Goal: Task Accomplishment & Management: Complete application form

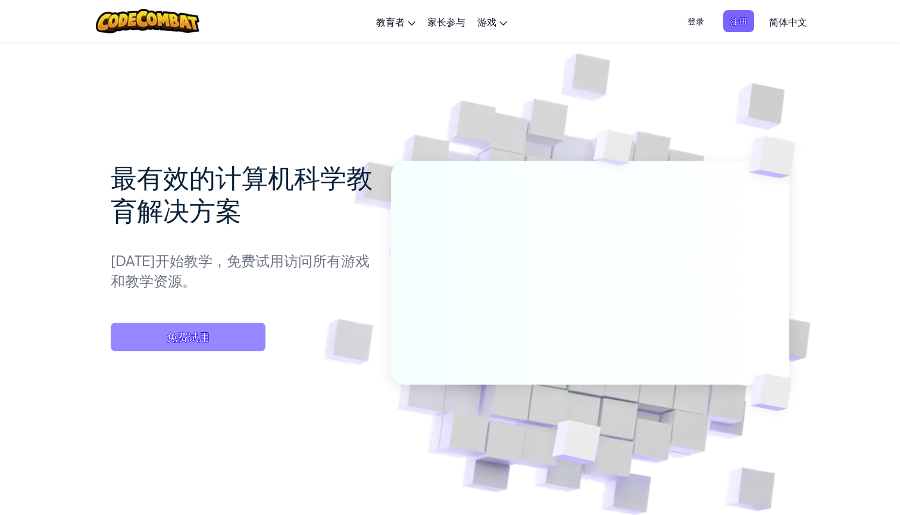
click at [237, 333] on span "免费试用" at bounding box center [188, 337] width 155 height 29
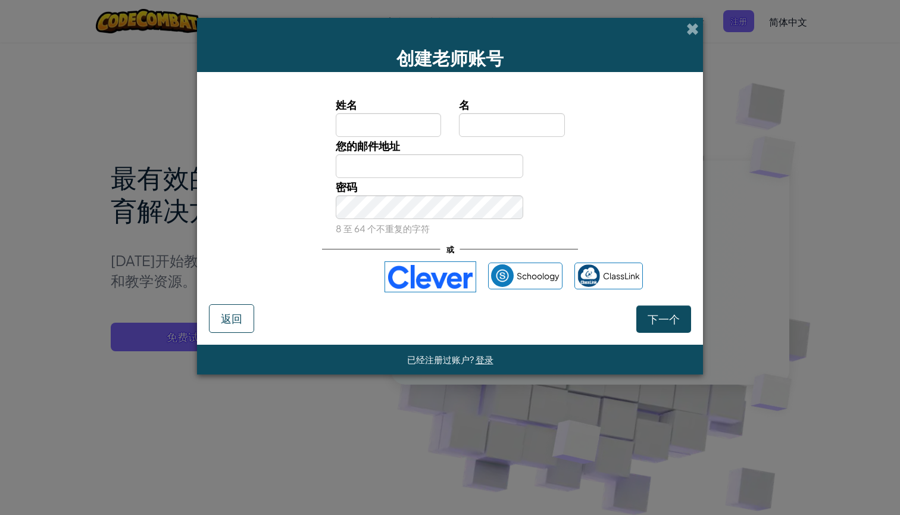
click at [350, 273] on div "使用 Google 账号登录。在新标签页中打开" at bounding box center [314, 277] width 115 height 26
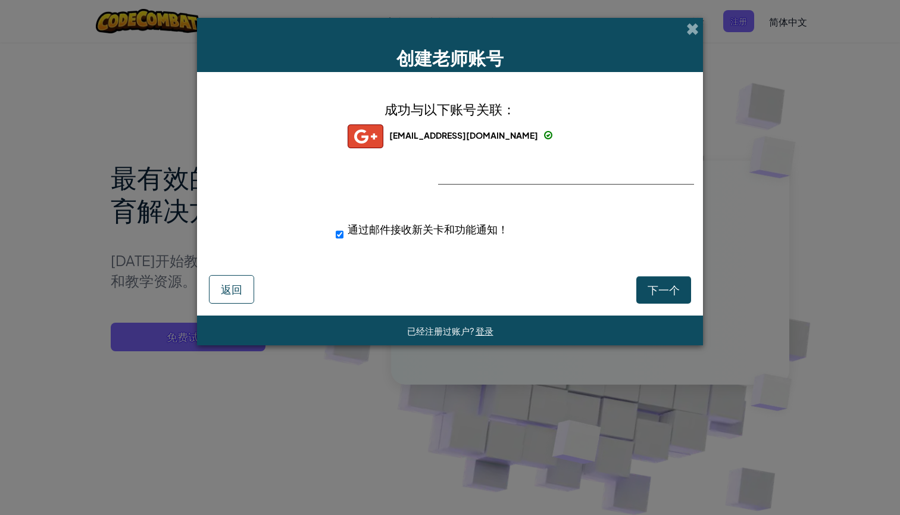
click at [638, 286] on button "下一个" at bounding box center [663, 289] width 55 height 27
select select
select select "[GEOGRAPHIC_DATA]"
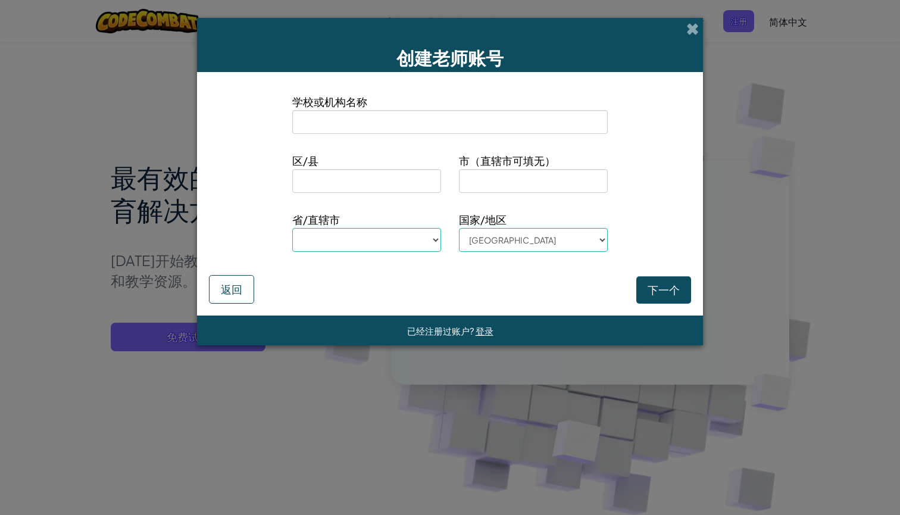
click at [544, 123] on input at bounding box center [449, 122] width 315 height 24
type input "c"
select select
type input "ch"
select select
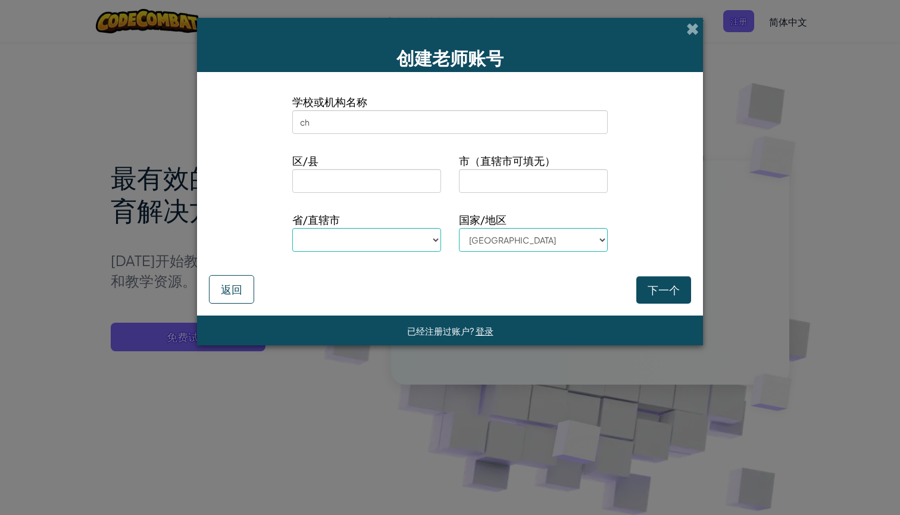
type input "che"
select select
type input "[PERSON_NAME]"
select select
type input "[PERSON_NAME]"
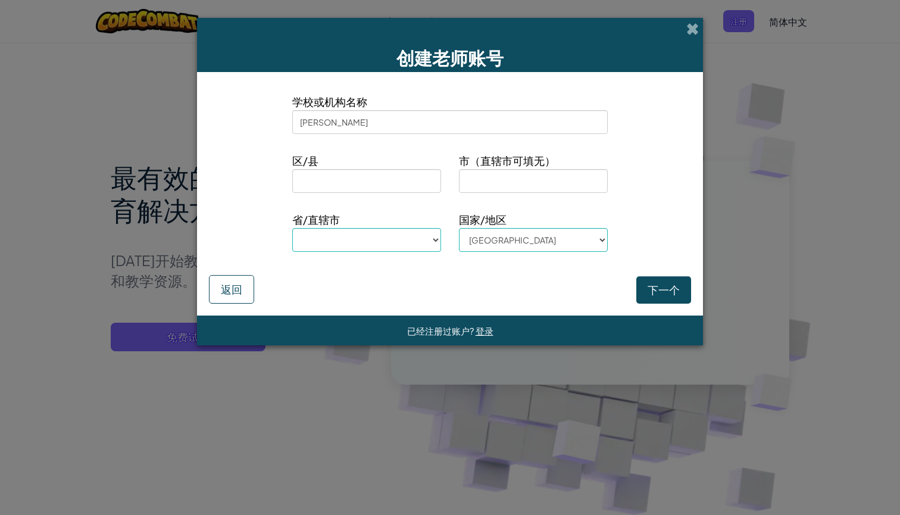
select select
type input "chengz"
select select
type input "chengze"
select select
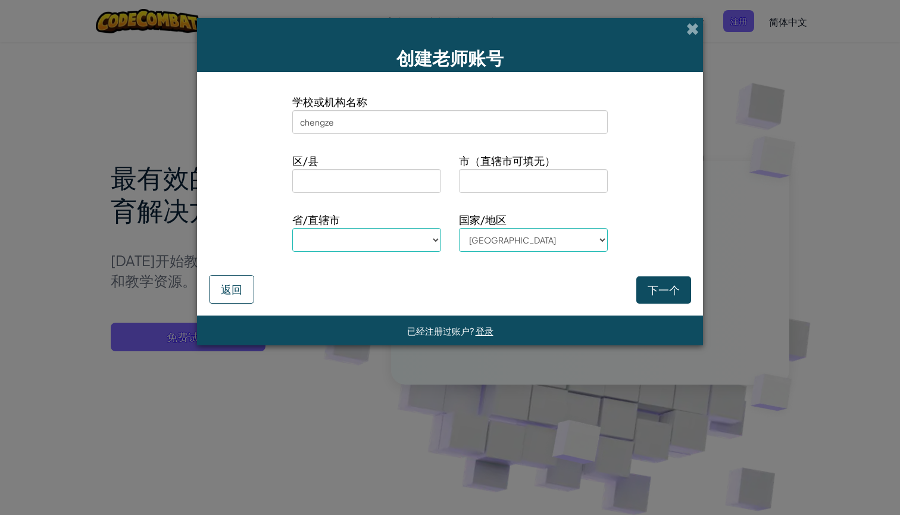
type input "chengz"
select select
type input "[PERSON_NAME]"
select select
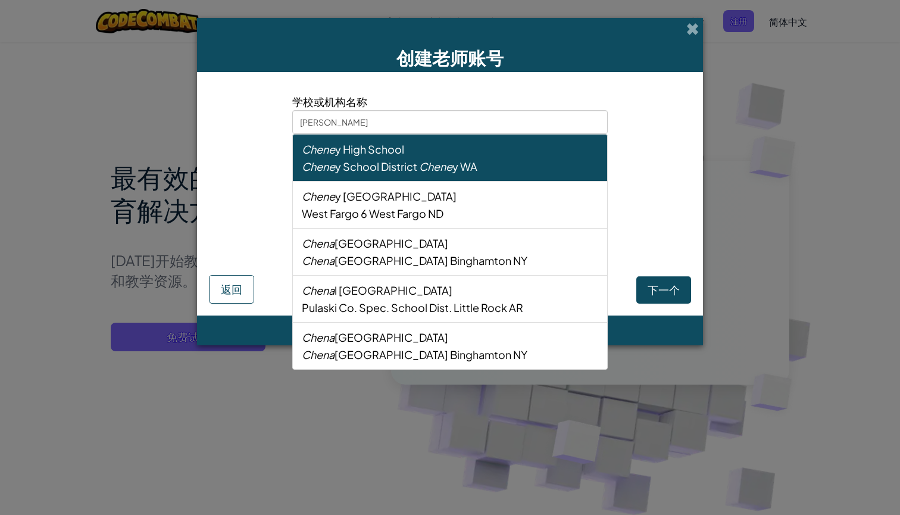
type input "[PERSON_NAME]"
select select
type input "che"
select select
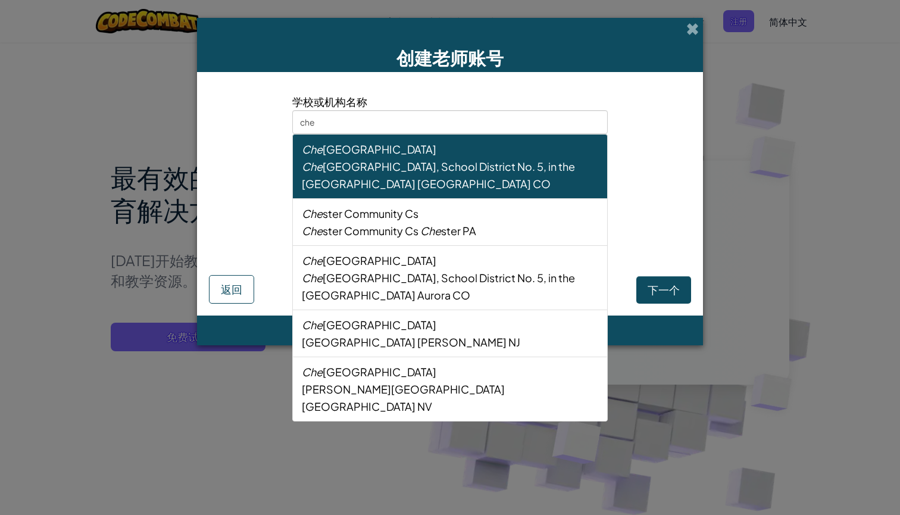
type input "ch"
select select
type input "c"
select select
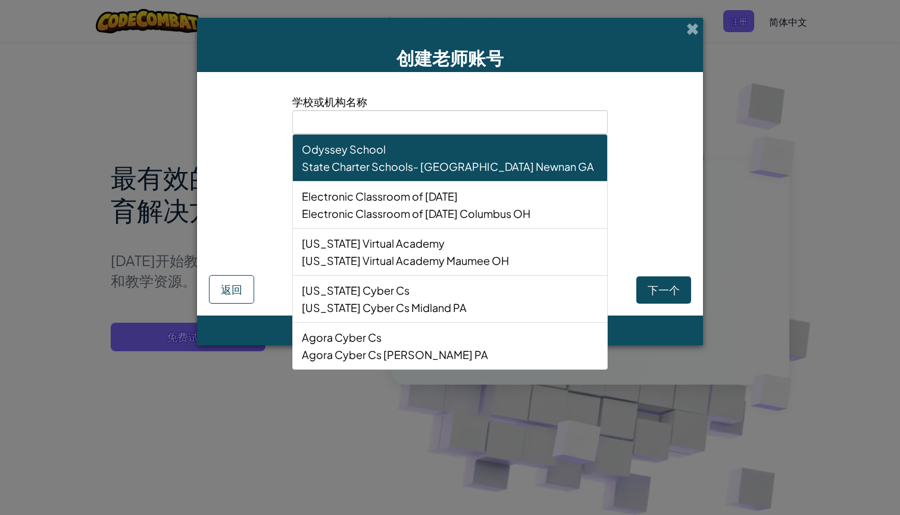
type input "c"
select select
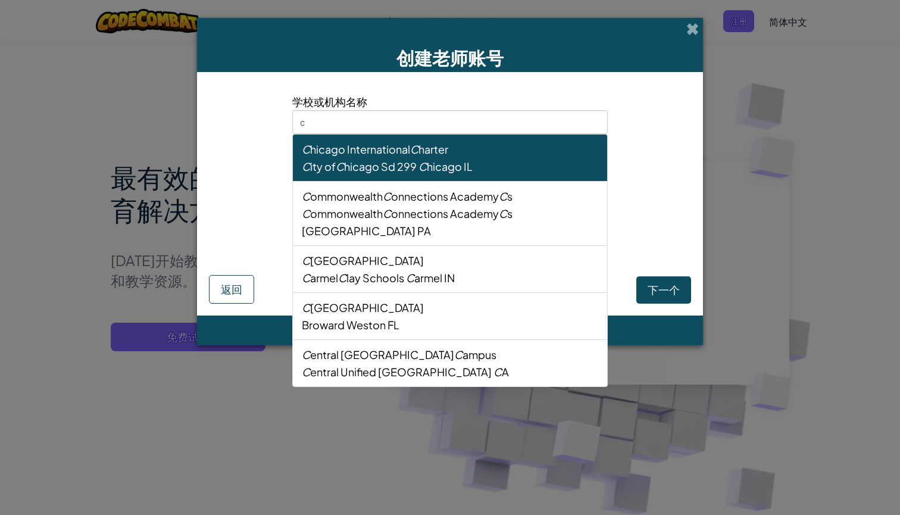
type input "ch"
select select
type input "che"
select select
type input "[PERSON_NAME]"
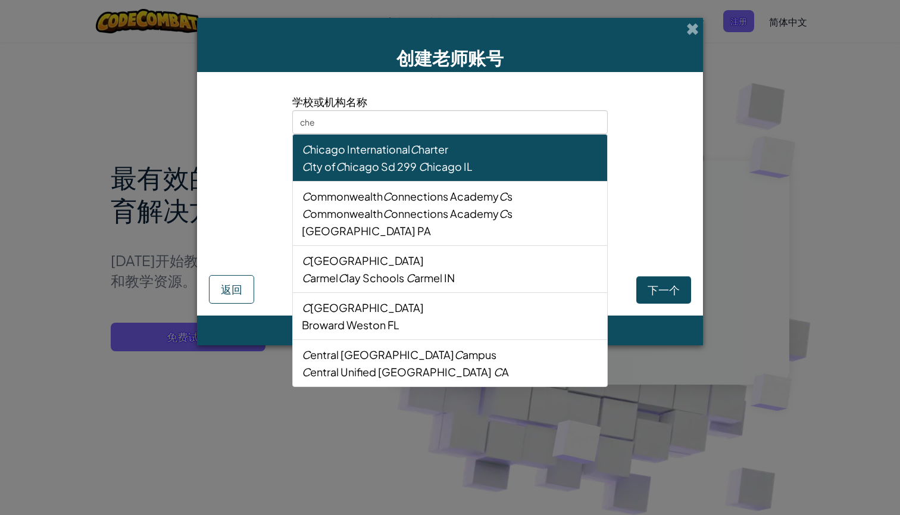
select select
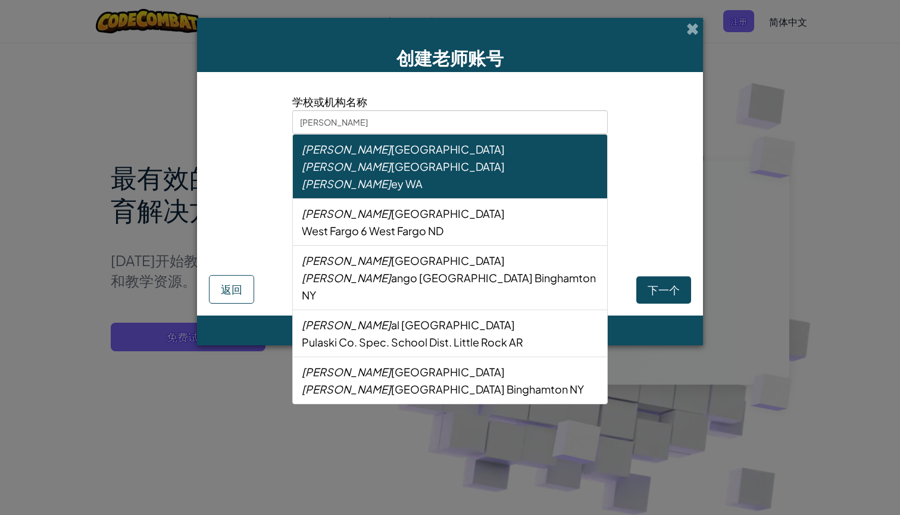
type input "[PERSON_NAME]"
select select
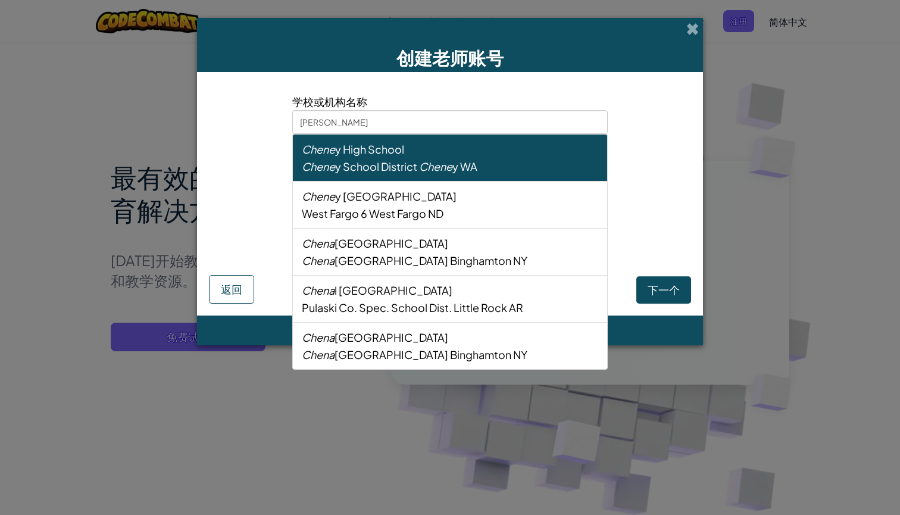
type input "[PERSON_NAME]"
select select
type input "[PERSON_NAME]"
select select
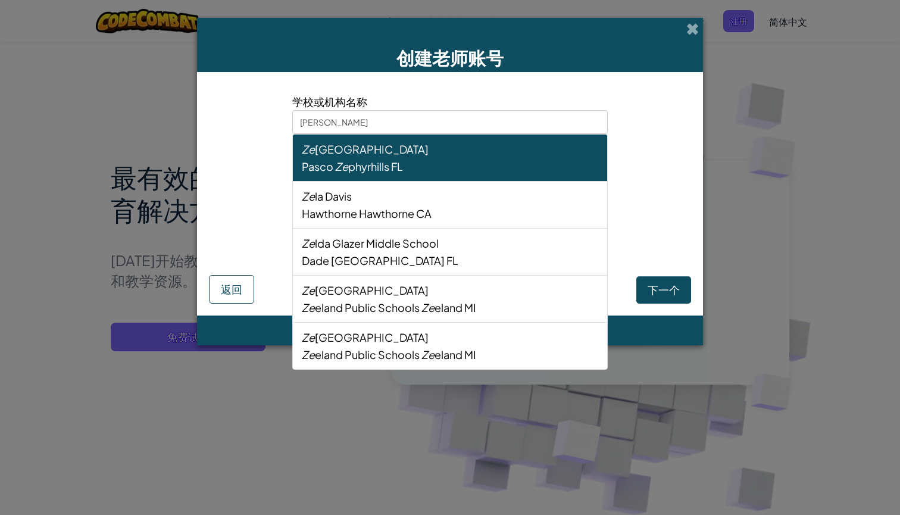
type input "承泽"
select select
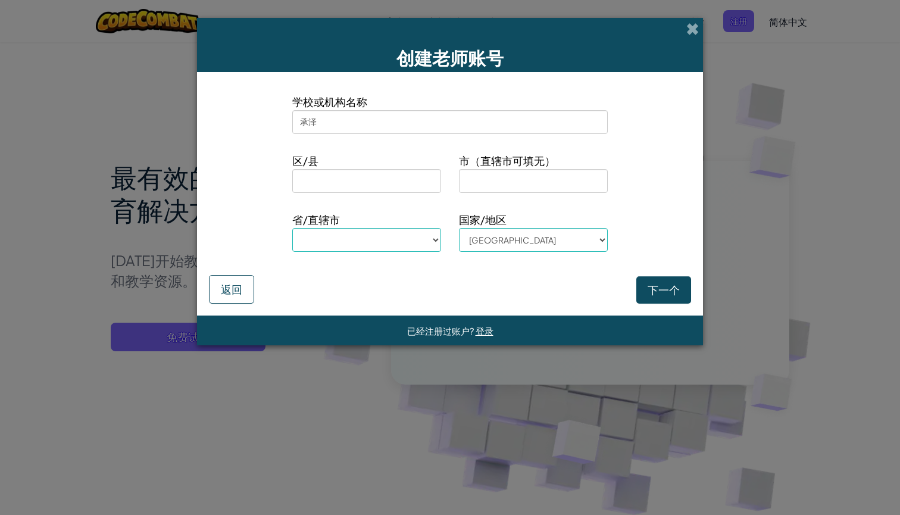
type input "承泽"
select select "[GEOGRAPHIC_DATA]"
click at [411, 179] on input at bounding box center [366, 181] width 149 height 24
type input "丰台"
type input "北京"
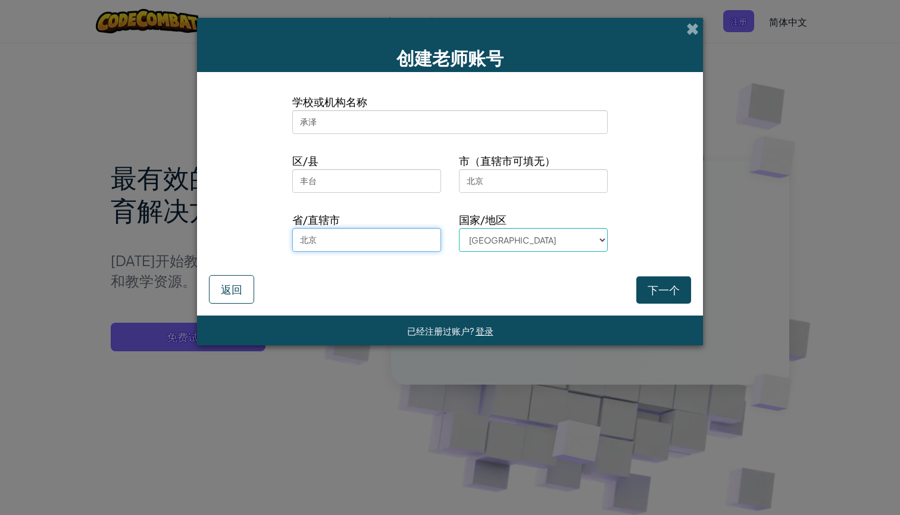
type input "北京"
click at [652, 290] on button "下一个" at bounding box center [663, 289] width 55 height 27
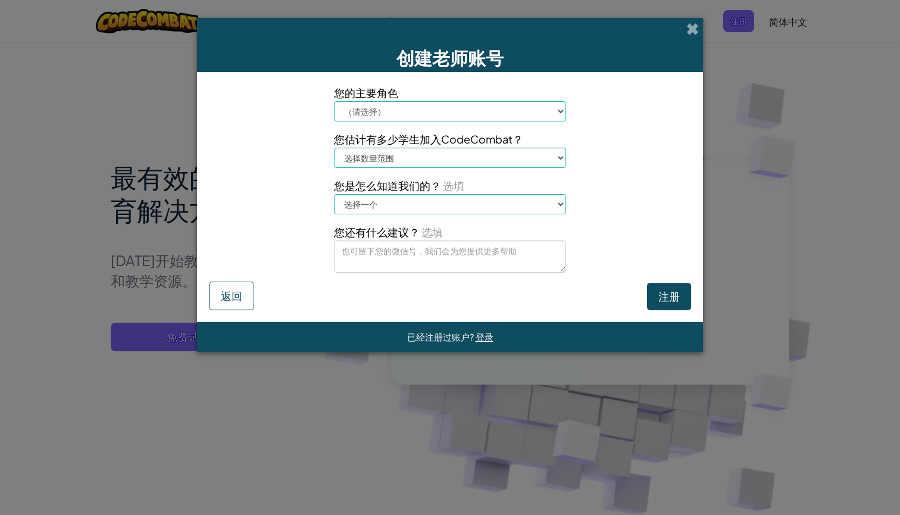
select select "Principal"
select select "201-500"
select select "An administrator"
click at [674, 304] on button "注册" at bounding box center [669, 296] width 44 height 27
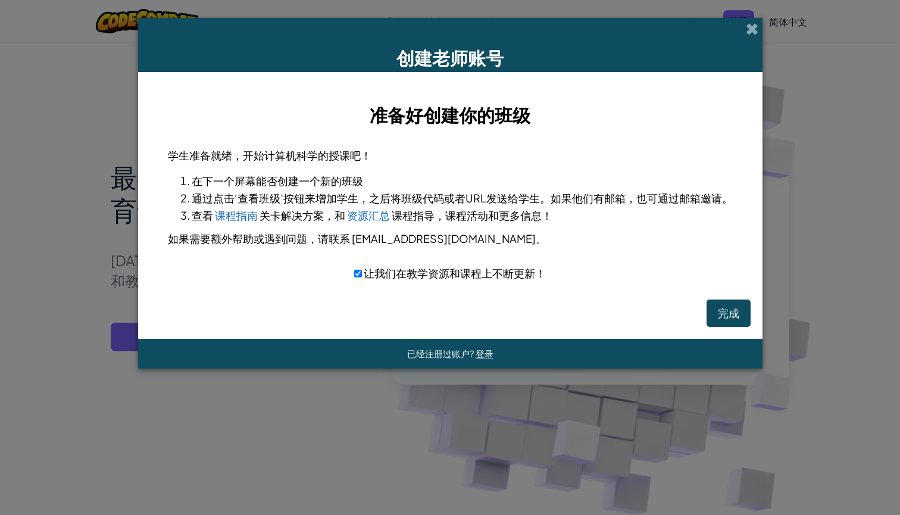
click at [722, 313] on button "完成" at bounding box center [728, 312] width 44 height 27
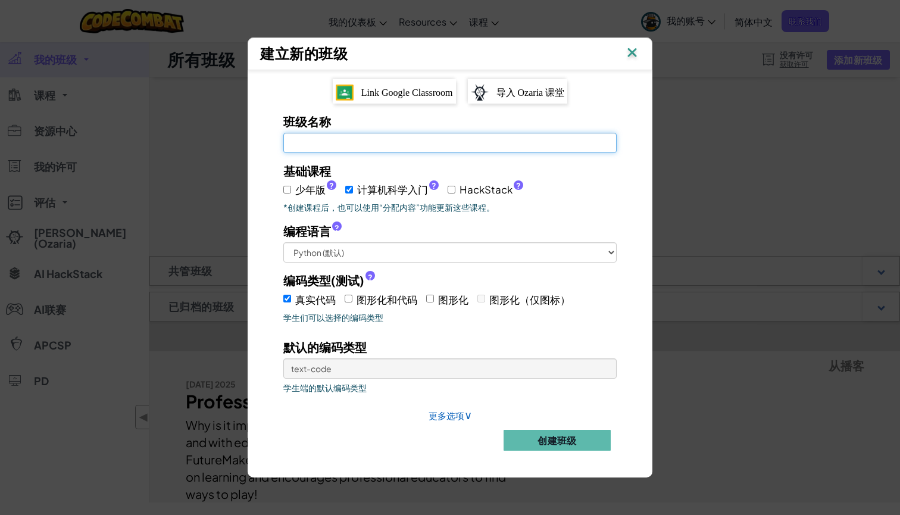
click at [500, 133] on input "班级名称 这一项是必须的" at bounding box center [449, 143] width 333 height 20
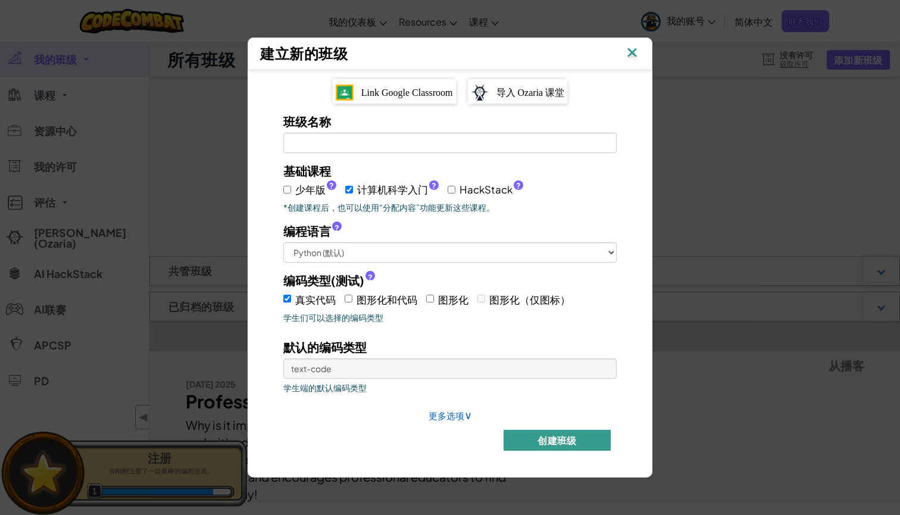
click at [515, 444] on button "创建班级" at bounding box center [556, 440] width 107 height 21
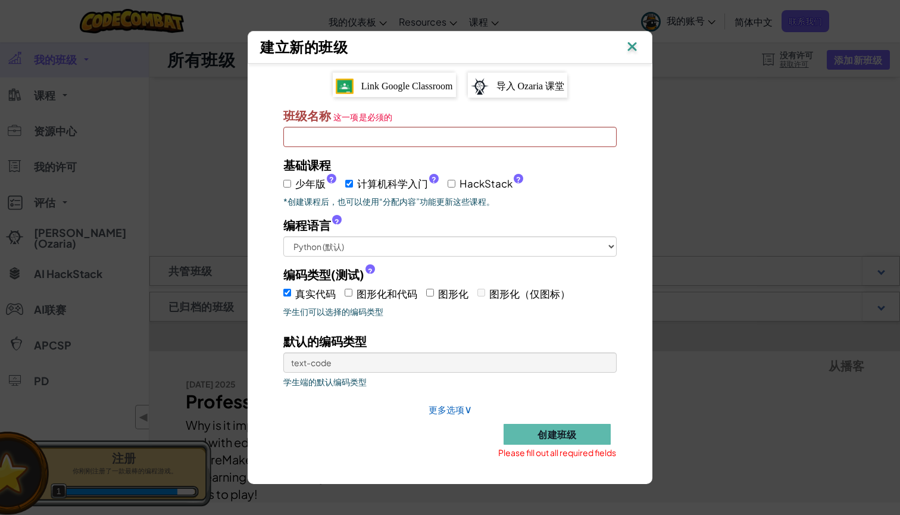
click at [386, 127] on input "班级名称 这一项是必须的" at bounding box center [449, 137] width 333 height 20
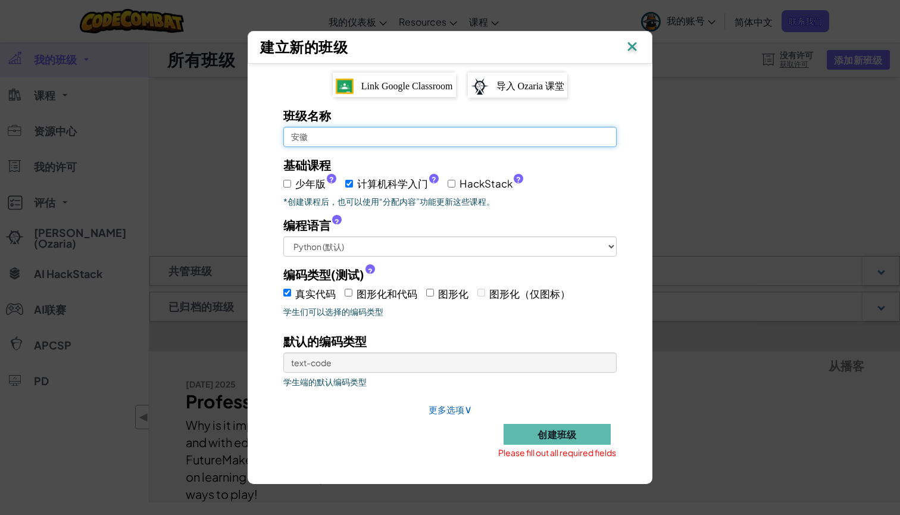
type input "安"
type input "牛牛班"
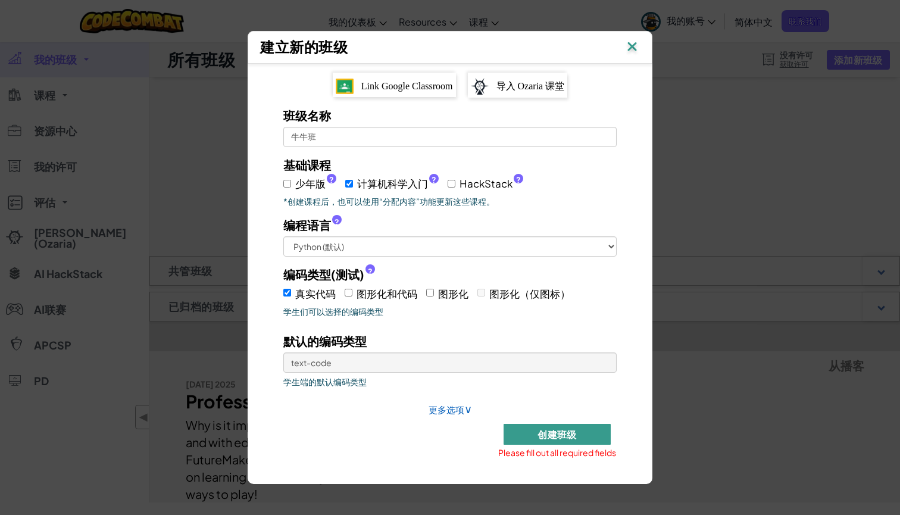
click at [578, 445] on button "创建班级" at bounding box center [556, 434] width 107 height 21
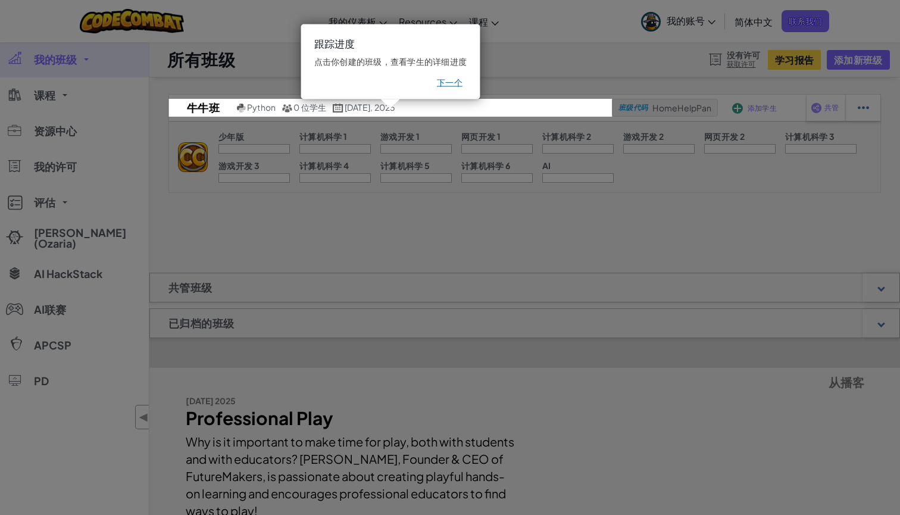
click at [485, 270] on icon at bounding box center [450, 257] width 900 height 515
click at [451, 242] on icon at bounding box center [450, 257] width 900 height 515
click at [446, 77] on button "下一个" at bounding box center [450, 83] width 26 height 12
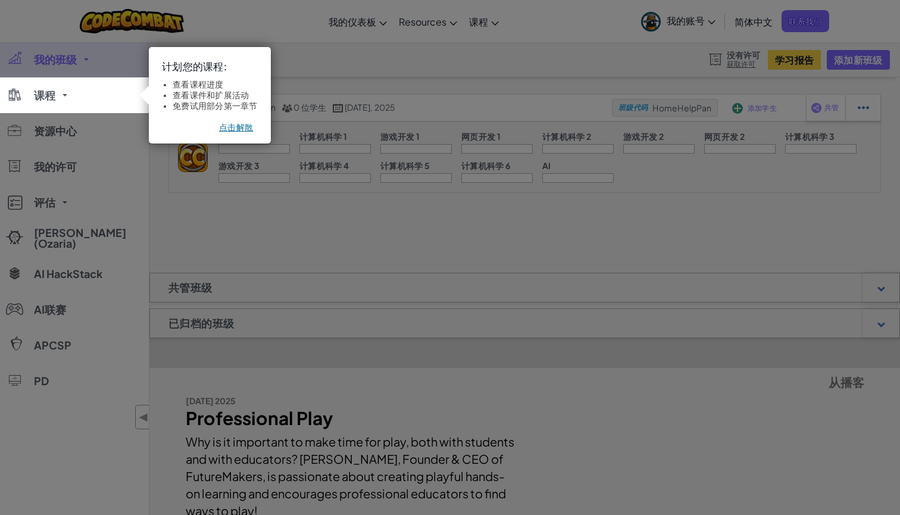
click at [232, 127] on button "点击解散" at bounding box center [236, 127] width 34 height 12
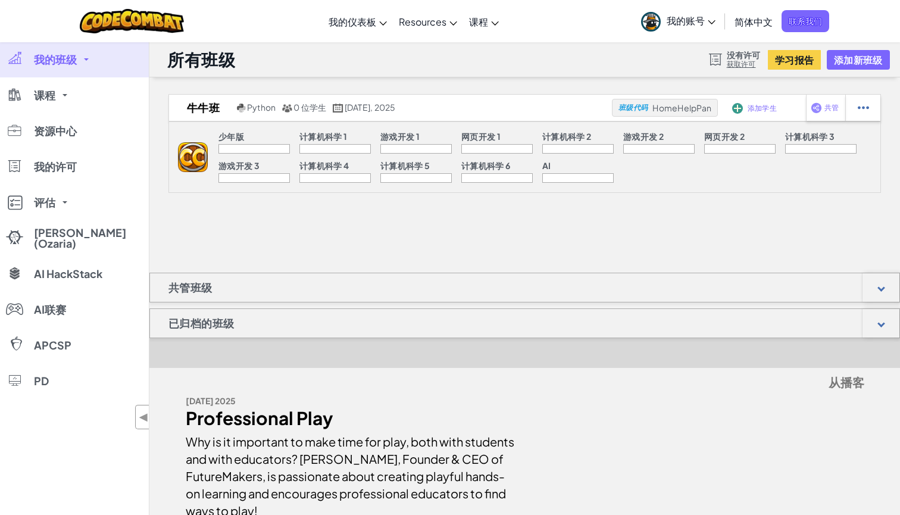
click at [254, 227] on div "牛牛班 Python 0 位学生 八月 14日, 2025 班级代码 HomeHelpPan 添加学生 共管 少年版 计算机科学 1 游戏开发 1 网页开发 …" at bounding box center [524, 306] width 750 height 425
click at [242, 150] on div at bounding box center [253, 149] width 71 height 10
click at [196, 157] on img at bounding box center [193, 157] width 30 height 30
click at [730, 111] on div "添加学生" at bounding box center [734, 108] width 8 height 8
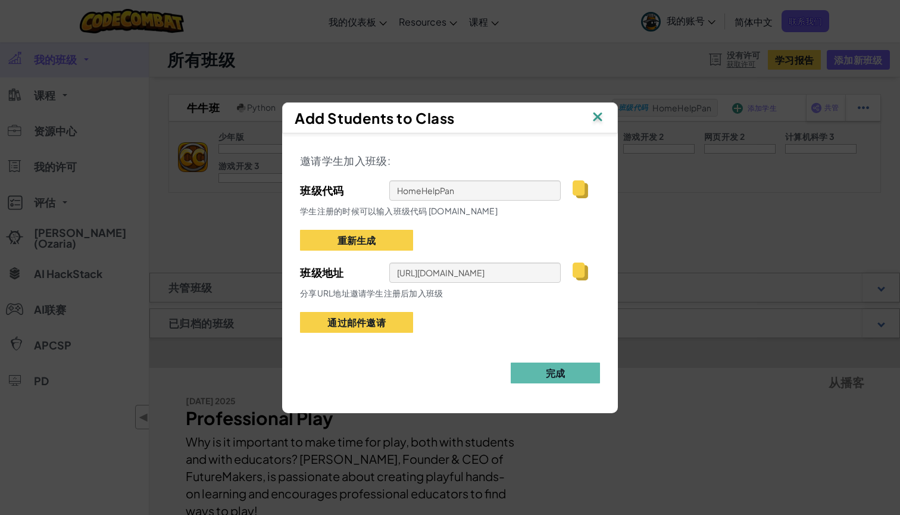
click at [602, 118] on img at bounding box center [597, 118] width 15 height 18
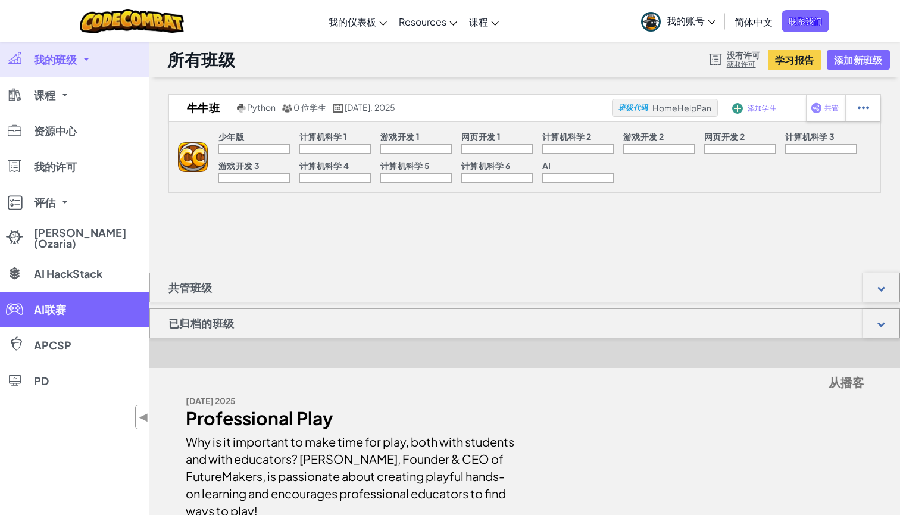
click at [131, 297] on link "AI联赛" at bounding box center [74, 310] width 149 height 36
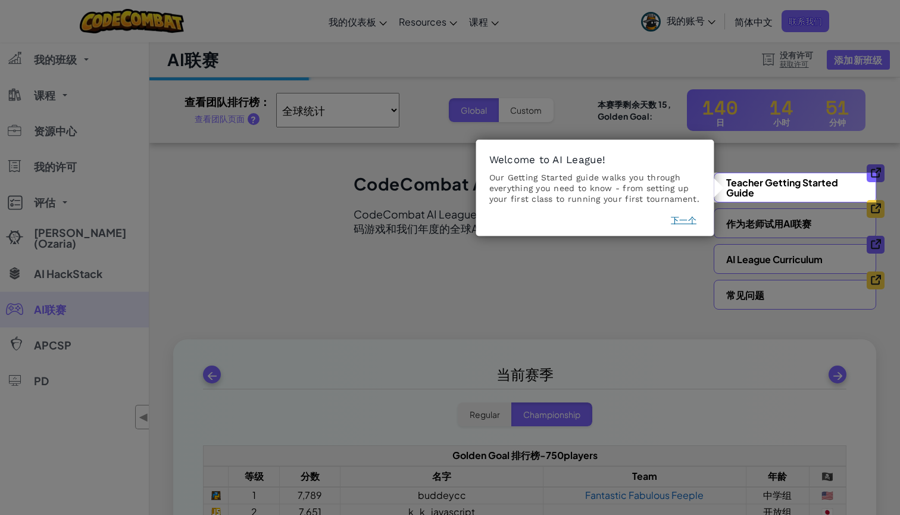
click at [679, 220] on button "下一个" at bounding box center [684, 220] width 26 height 12
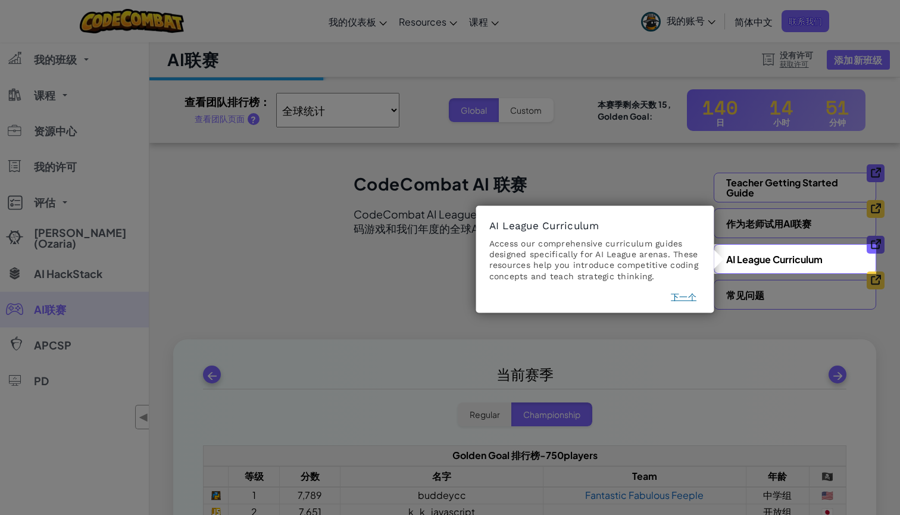
click at [682, 294] on button "下一个" at bounding box center [684, 296] width 26 height 12
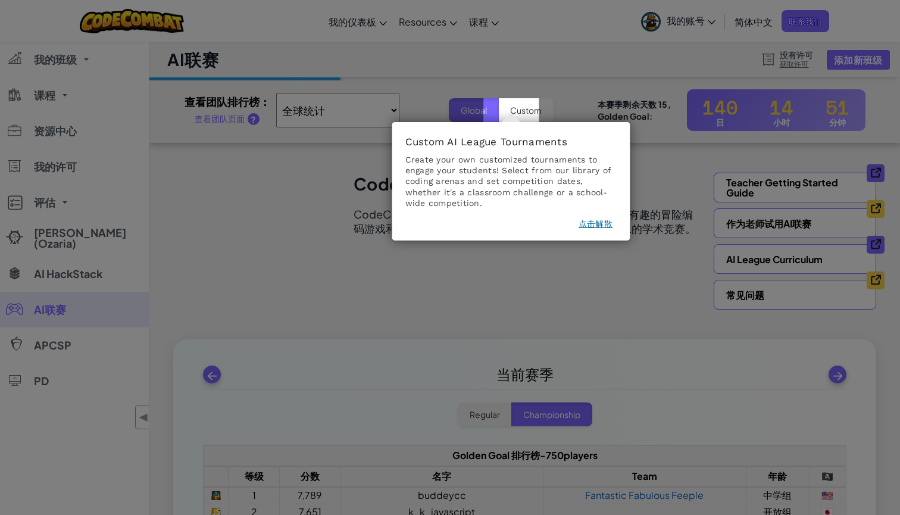
click at [606, 226] on button "点击解散" at bounding box center [595, 224] width 34 height 12
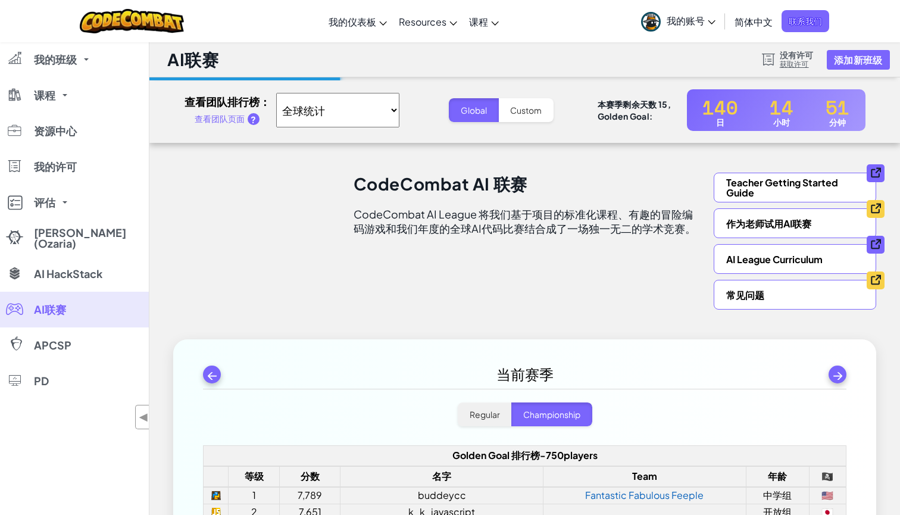
click at [462, 289] on section "CodeCombat AI 联赛 CodeCombat AI League 将我们基于项目的标准化课程、有趣的冒险编码游戏和我们年度的全球AI代码比赛结合成了…" at bounding box center [524, 241] width 721 height 137
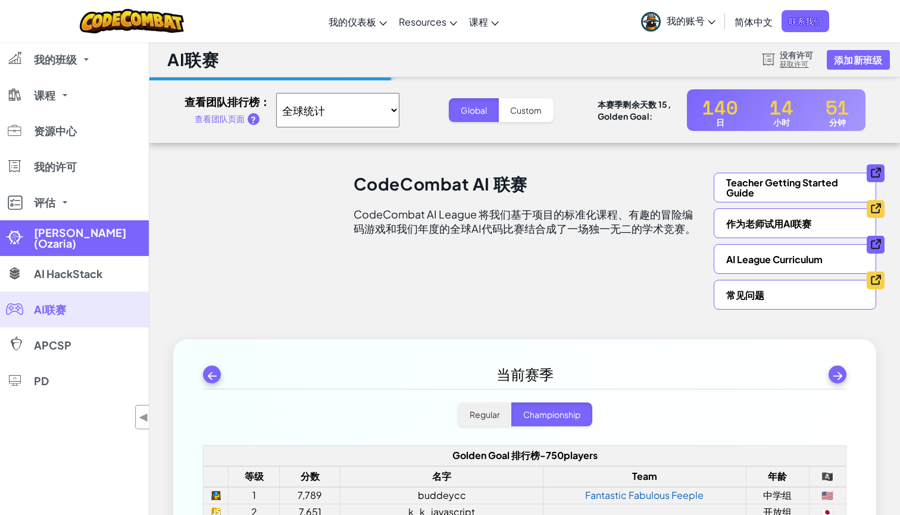
click at [77, 245] on link "奥佳睿 (Ozaria)" at bounding box center [74, 238] width 149 height 36
